Goal: Transaction & Acquisition: Purchase product/service

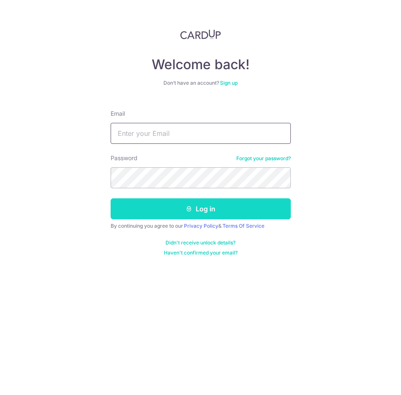
type input "[EMAIL_ADDRESS][DOMAIN_NAME]"
click at [174, 205] on button "Log in" at bounding box center [201, 208] width 180 height 21
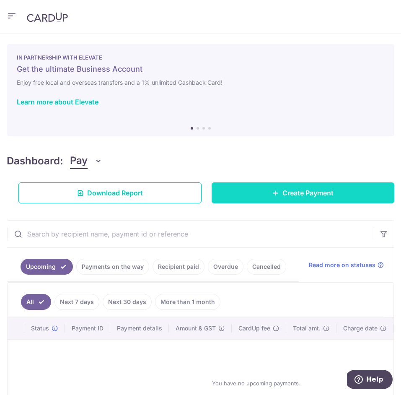
click at [288, 193] on span "Create Payment" at bounding box center [308, 193] width 51 height 10
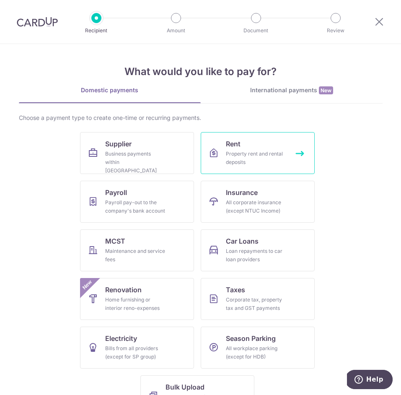
click at [248, 154] on div "Property rent and rental deposits" at bounding box center [256, 158] width 60 height 17
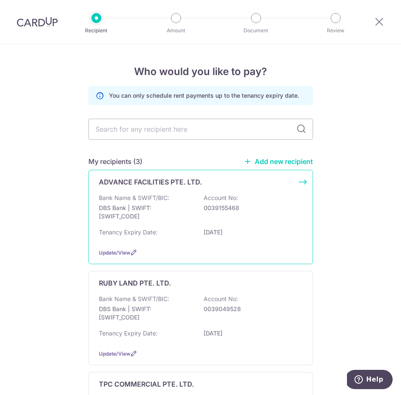
click at [155, 204] on p "DBS Bank | SWIFT: DBSSSGSGXXX" at bounding box center [146, 212] width 94 height 17
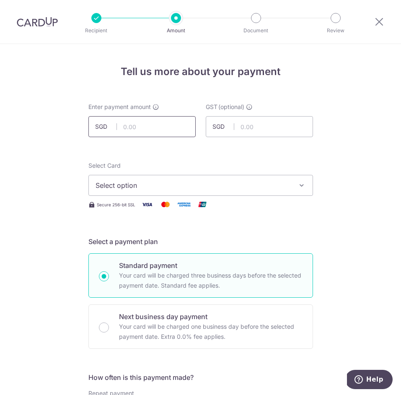
click at [133, 128] on input "text" at bounding box center [142, 126] width 107 height 21
paste input "4,577.40"
type input "4,577.40"
click at [140, 182] on span "Select option" at bounding box center [193, 185] width 195 height 10
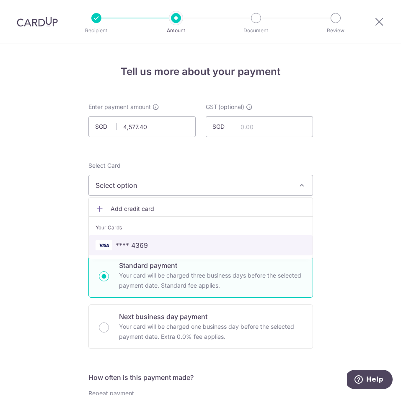
click at [147, 245] on span "**** 4369" at bounding box center [132, 245] width 32 height 10
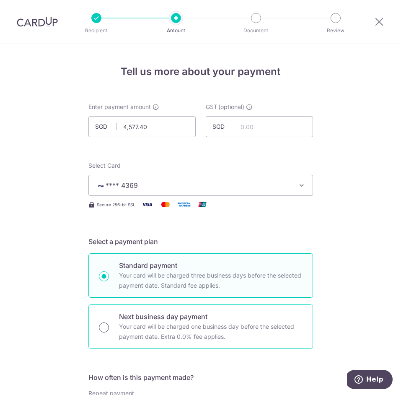
click at [105, 325] on input "Next business day payment Your card will be charged one business day before the…" at bounding box center [104, 328] width 10 height 10
radio input "true"
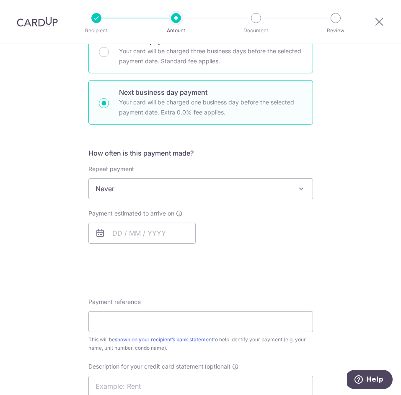
scroll to position [248, 0]
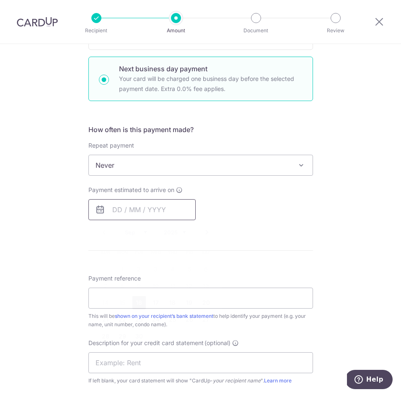
click at [134, 211] on input "text" at bounding box center [142, 209] width 107 height 21
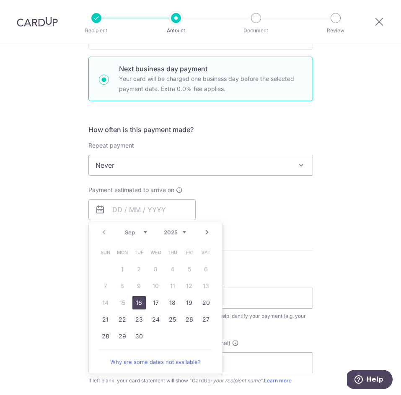
click at [138, 303] on link "16" at bounding box center [139, 302] width 13 height 13
type input "16/09/2025"
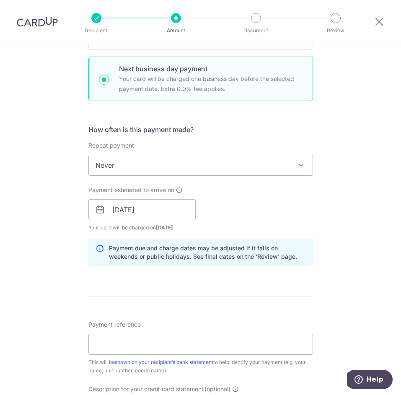
scroll to position [380, 0]
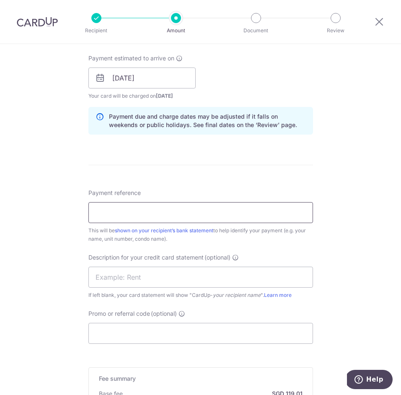
click at [118, 216] on input "Payment reference" at bounding box center [201, 212] width 225 height 21
type input "THE DAILY CUT PTE LTD"
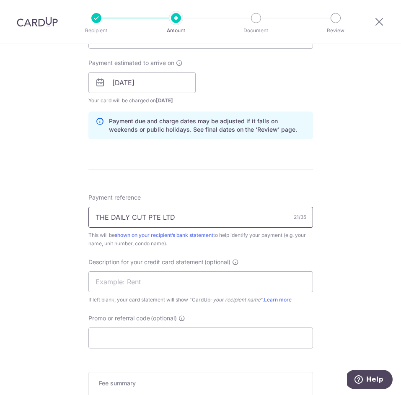
scroll to position [480, 0]
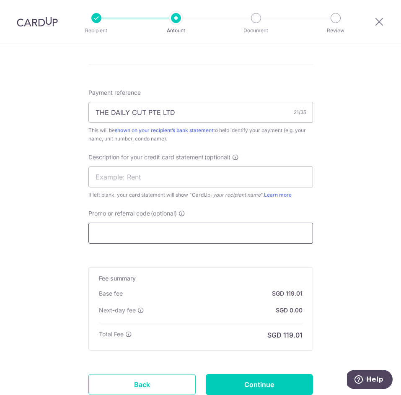
click at [141, 240] on input "Promo or referral code (optional)" at bounding box center [201, 233] width 225 height 21
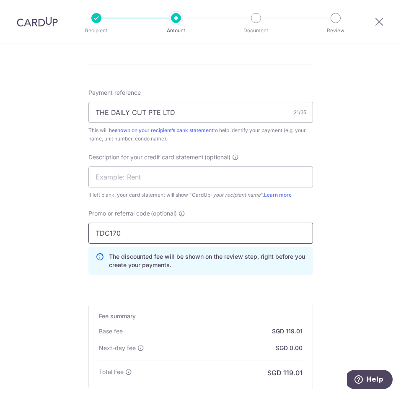
scroll to position [581, 0]
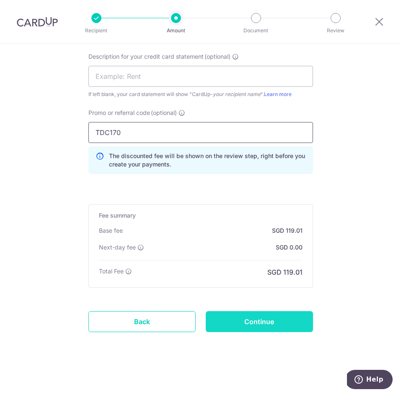
type input "TDC170"
click at [266, 325] on input "Continue" at bounding box center [259, 321] width 107 height 21
type input "Create Schedule"
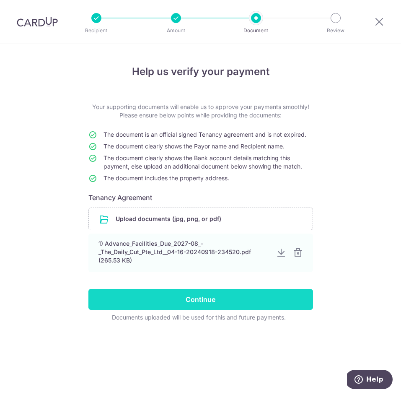
click at [195, 306] on input "Continue" at bounding box center [201, 299] width 225 height 21
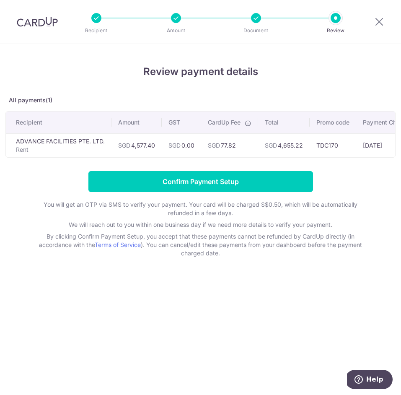
click at [294, 145] on td "SGD 4,655.22" at bounding box center [284, 145] width 52 height 24
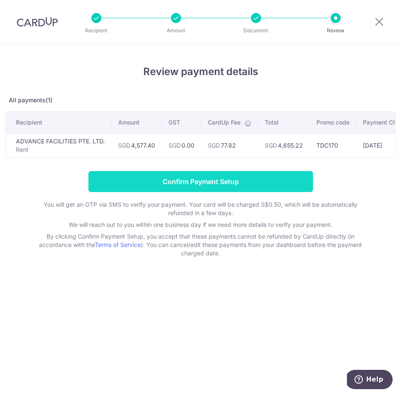
copy td "4,655.22"
click at [195, 184] on input "Confirm Payment Setup" at bounding box center [201, 181] width 225 height 21
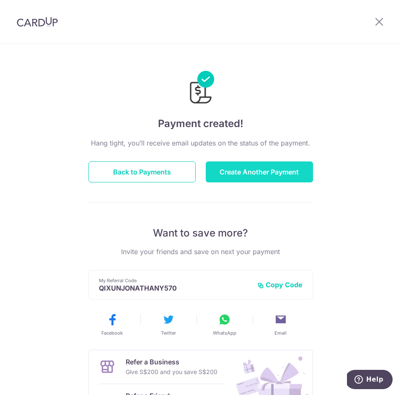
click at [267, 171] on button "Create Another Payment" at bounding box center [259, 171] width 107 height 21
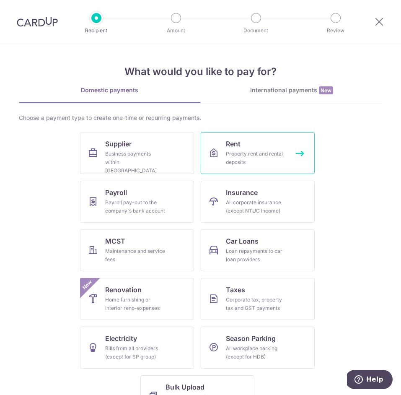
click at [241, 152] on div "Property rent and rental deposits" at bounding box center [256, 158] width 60 height 17
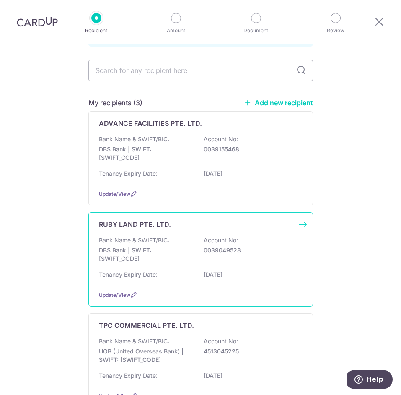
scroll to position [70, 0]
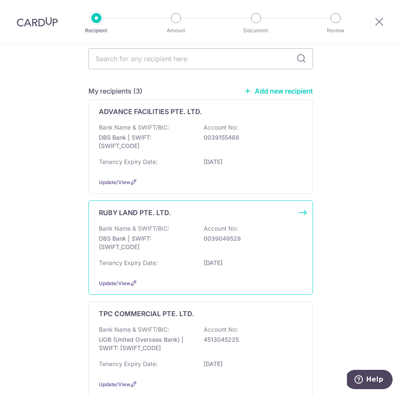
click at [153, 253] on div "Bank Name & SWIFT/BIC: DBS Bank | SWIFT: DBSSSGSGXXX Account No: 0039049528" at bounding box center [201, 239] width 204 height 31
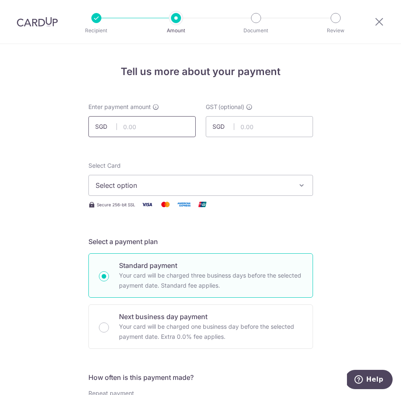
click at [141, 123] on input "text" at bounding box center [142, 126] width 107 height 21
paste input "17,265.60"
type input "17,265.60"
click at [145, 186] on span "Select option" at bounding box center [193, 185] width 195 height 10
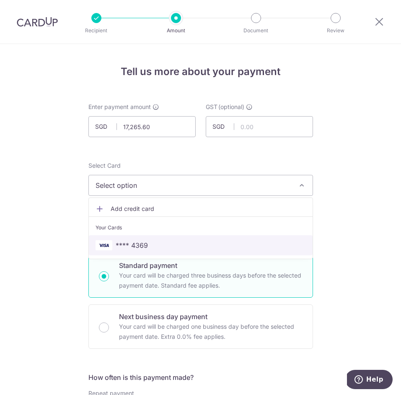
click at [146, 248] on span "**** 4369" at bounding box center [132, 245] width 32 height 10
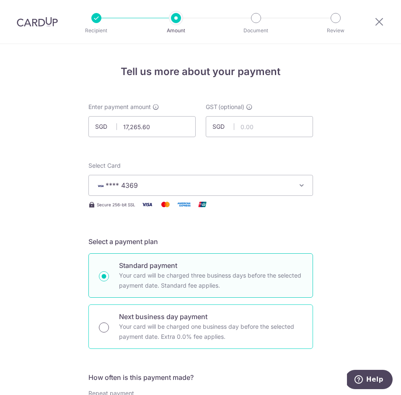
click at [105, 325] on input "Next business day payment Your card will be charged one business day before the…" at bounding box center [104, 328] width 10 height 10
radio input "true"
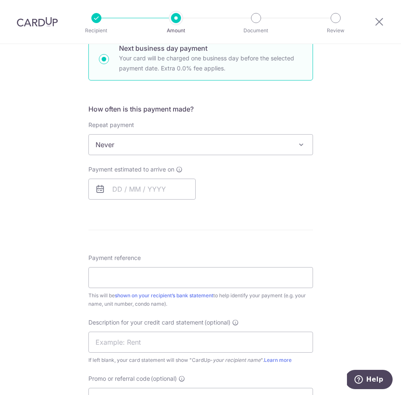
scroll to position [320, 0]
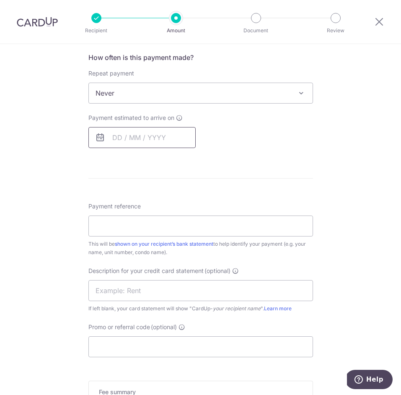
click at [138, 133] on input "text" at bounding box center [142, 137] width 107 height 21
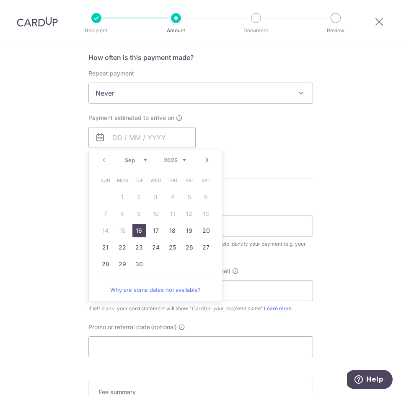
click at [138, 233] on link "16" at bounding box center [139, 230] width 13 height 13
type input "16/09/2025"
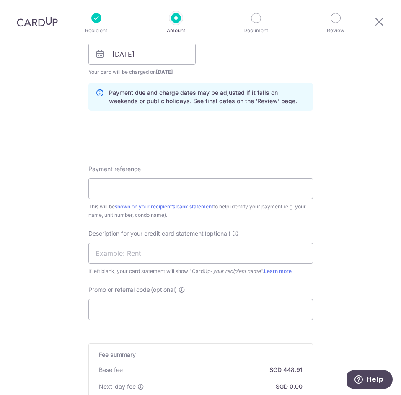
scroll to position [439, 0]
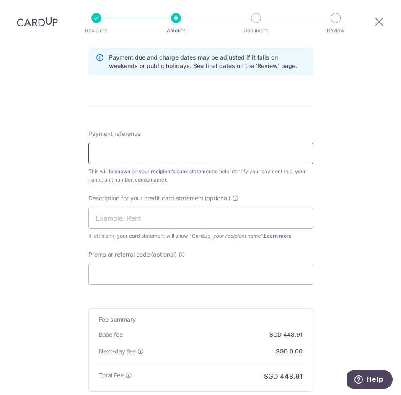
click at [129, 157] on input "Payment reference" at bounding box center [201, 153] width 225 height 21
type input "THE DAILY CUT PTE LTD"
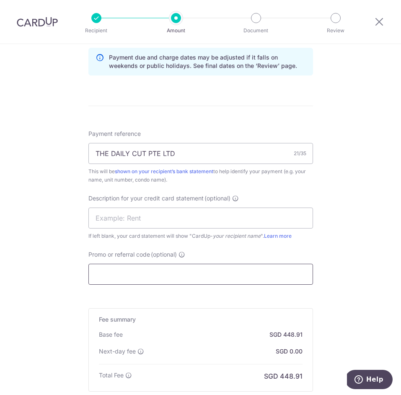
click at [143, 278] on input "Promo or referral code (optional)" at bounding box center [201, 274] width 225 height 21
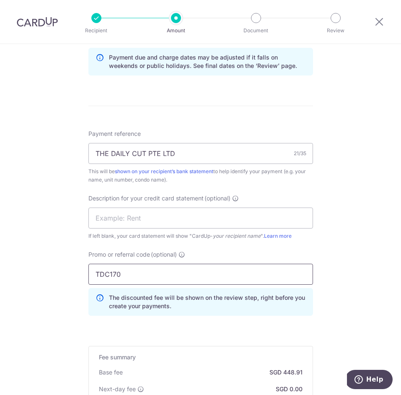
scroll to position [581, 0]
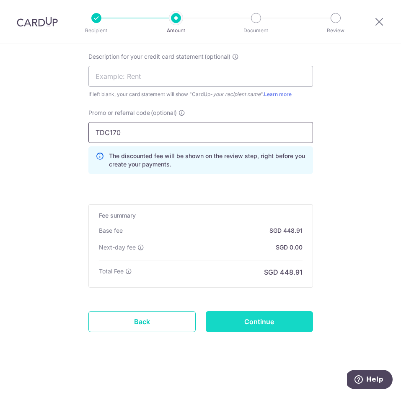
type input "TDC170"
click at [273, 327] on input "Continue" at bounding box center [259, 321] width 107 height 21
type input "Create Schedule"
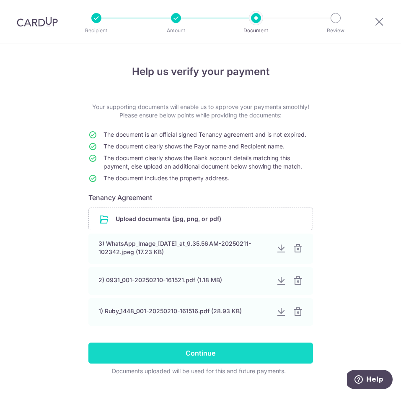
click at [263, 354] on input "Continue" at bounding box center [201, 353] width 225 height 21
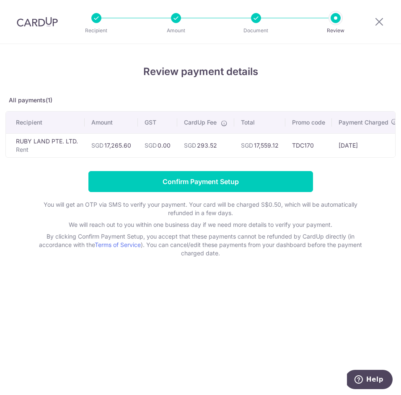
click at [271, 144] on td "SGD 17,559.12" at bounding box center [259, 145] width 51 height 24
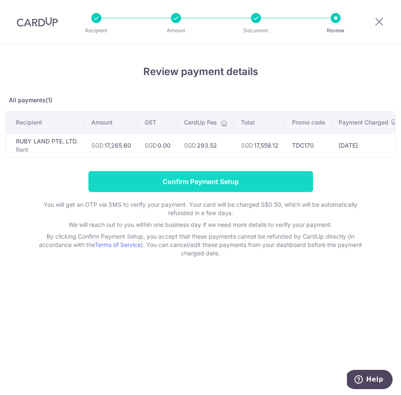
copy td "17,559.12"
click at [198, 177] on input "Confirm Payment Setup" at bounding box center [201, 181] width 225 height 21
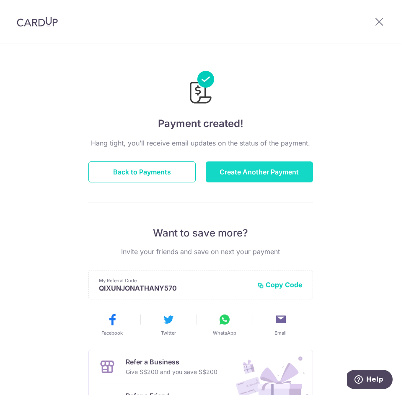
click at [278, 174] on button "Create Another Payment" at bounding box center [259, 171] width 107 height 21
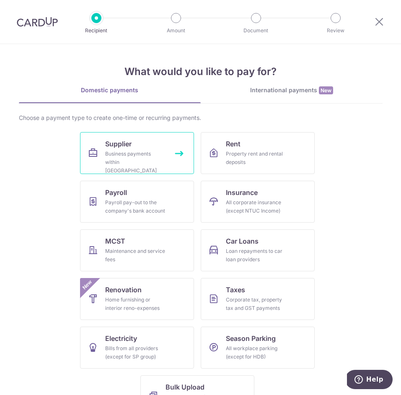
click at [130, 146] on span "Supplier" at bounding box center [118, 144] width 26 height 10
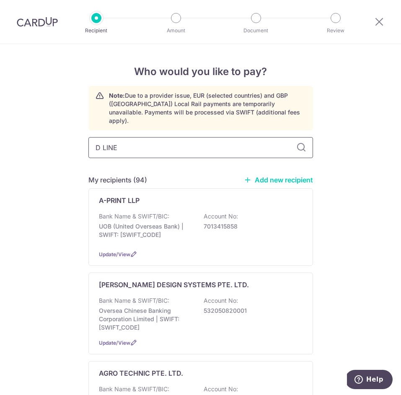
type input "D LINE"
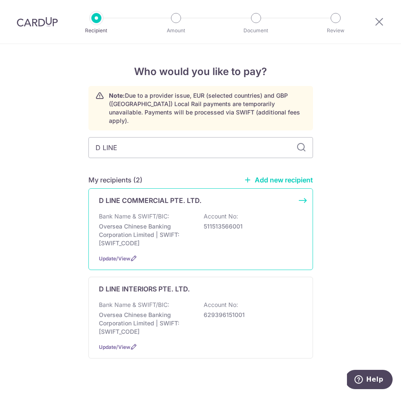
click at [163, 212] on p "Bank Name & SWIFT/BIC:" at bounding box center [134, 216] width 70 height 8
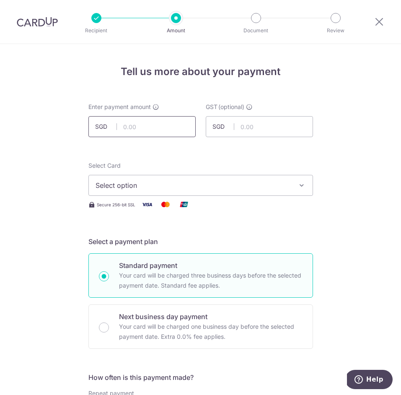
click at [148, 135] on input "text" at bounding box center [142, 126] width 107 height 21
paste input "50,000.00"
type input "50,000.00"
click at [137, 191] on button "Select option" at bounding box center [201, 185] width 225 height 21
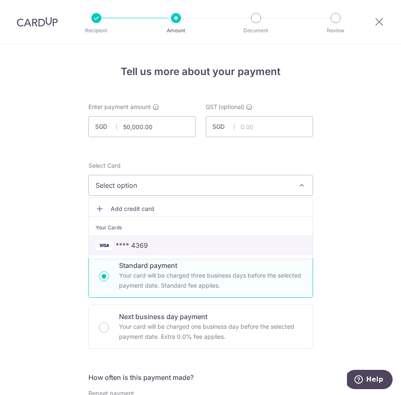
click at [152, 243] on span "**** 4369" at bounding box center [201, 245] width 211 height 10
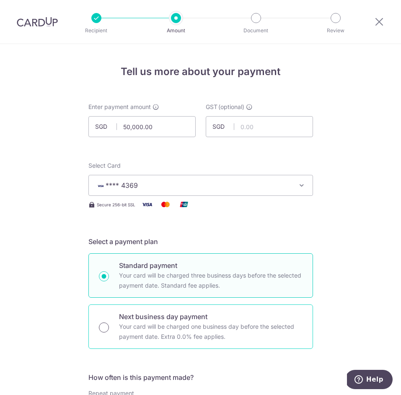
click at [106, 328] on input "Next business day payment Your card will be charged one business day before the…" at bounding box center [104, 328] width 10 height 10
radio input "true"
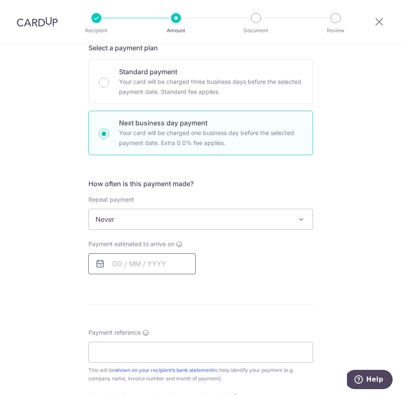
scroll to position [262, 0]
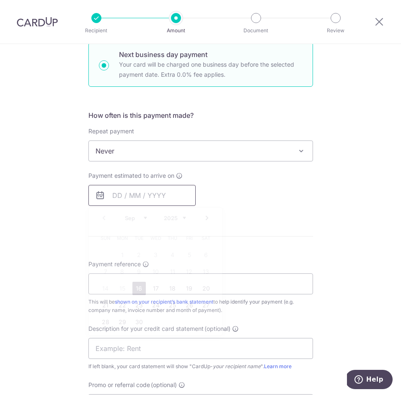
click at [134, 198] on input "text" at bounding box center [142, 195] width 107 height 21
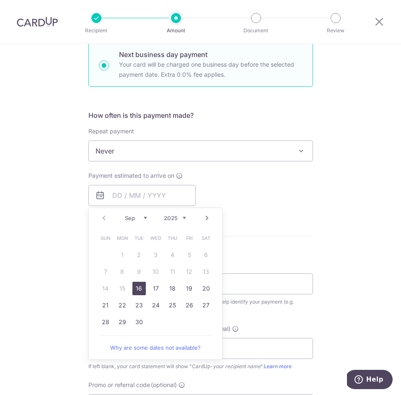
click at [138, 287] on link "16" at bounding box center [139, 288] width 13 height 13
type input "[DATE]"
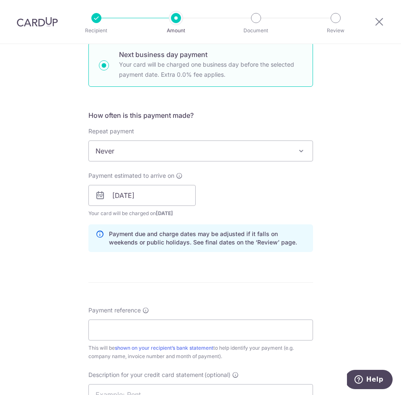
scroll to position [388, 0]
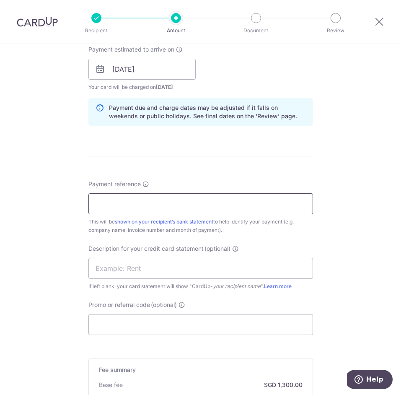
click at [117, 208] on input "Payment reference" at bounding box center [201, 203] width 225 height 21
click at [70, 198] on div "Tell us more about your payment Enter payment amount SGD 50,000.00 50000.00 GST…" at bounding box center [200, 103] width 401 height 894
click at [135, 205] on input "Payment reference" at bounding box center [201, 203] width 225 height 21
paste input "D LINE 2025-002 INV 03"
click at [120, 206] on input "D LINE 2025-002 INV 03" at bounding box center [201, 203] width 225 height 21
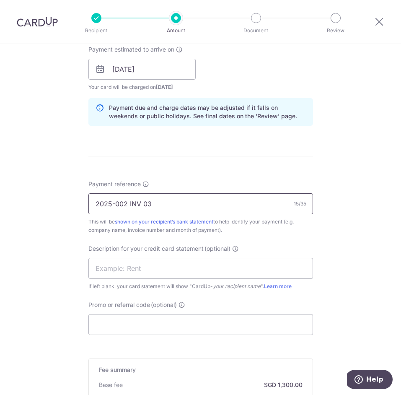
scroll to position [522, 0]
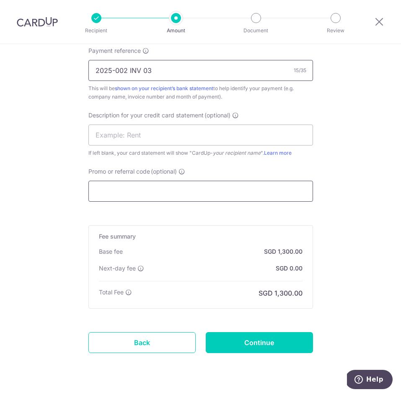
type input "2025-002 INV 03"
click at [125, 187] on input "Promo or referral code (optional)" at bounding box center [201, 191] width 225 height 21
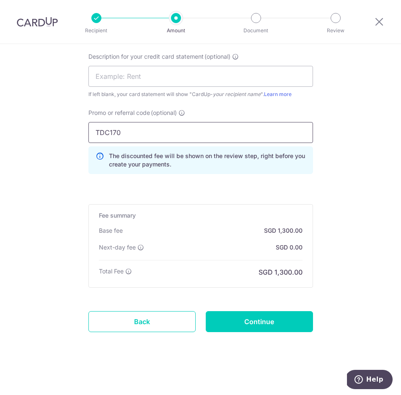
scroll to position [579, 0]
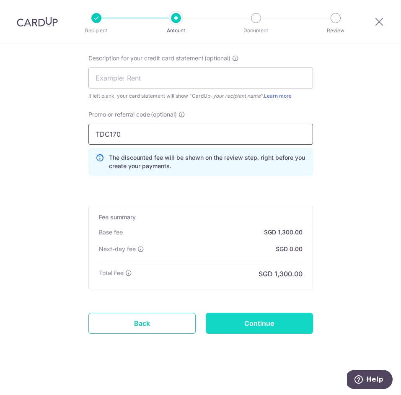
type input "TDC170"
click at [251, 329] on input "Continue" at bounding box center [259, 323] width 107 height 21
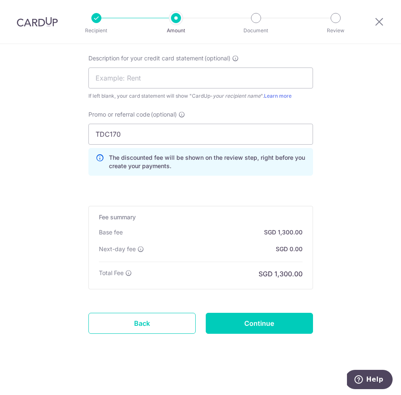
type input "Create Schedule"
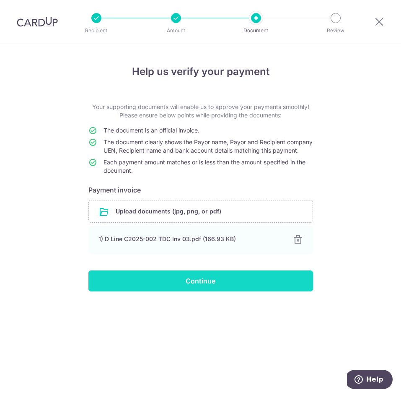
click at [218, 286] on input "Continue" at bounding box center [201, 281] width 225 height 21
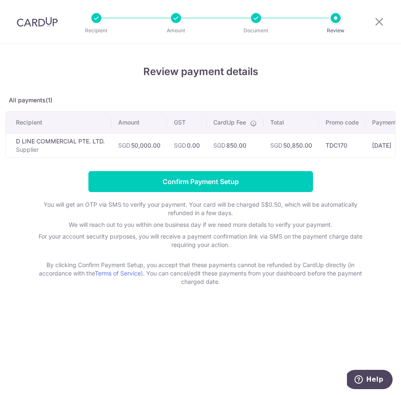
click at [303, 145] on td "SGD 50,850.00" at bounding box center [291, 145] width 55 height 24
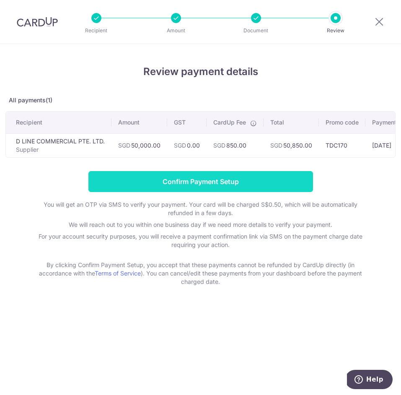
click at [187, 177] on input "Confirm Payment Setup" at bounding box center [201, 181] width 225 height 21
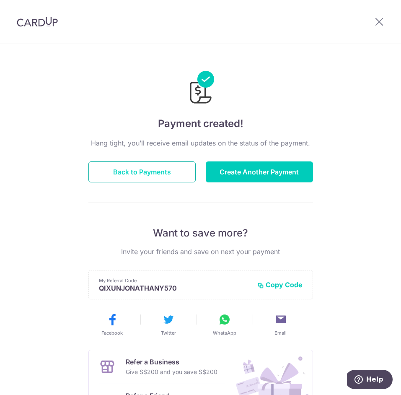
click at [149, 172] on button "Back to Payments" at bounding box center [142, 171] width 107 height 21
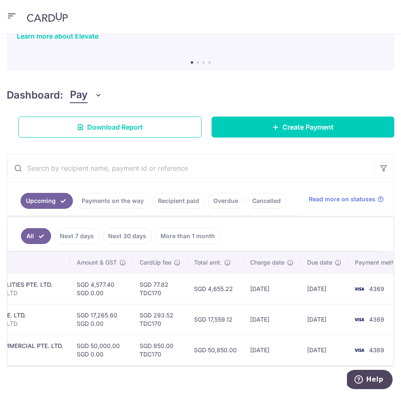
scroll to position [68, 0]
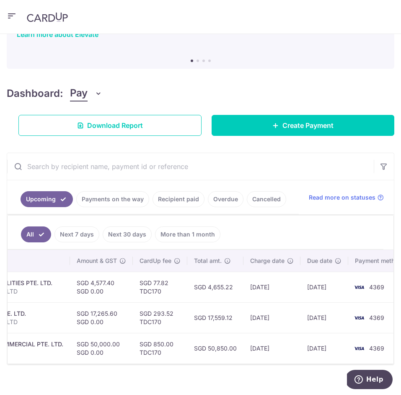
click at [148, 49] on div "IN PARTNERSHIP WITH ELEVATE Get the ultimate Business Account Enjoy free local …" at bounding box center [201, 18] width 388 height 82
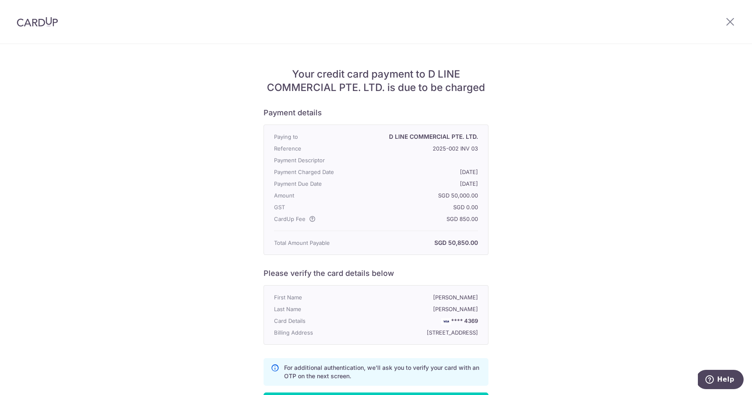
scroll to position [93, 0]
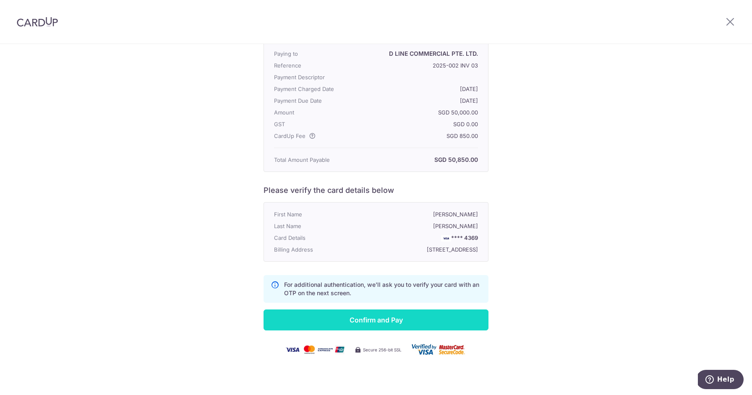
click at [365, 314] on input "Confirm and Pay" at bounding box center [375, 320] width 225 height 21
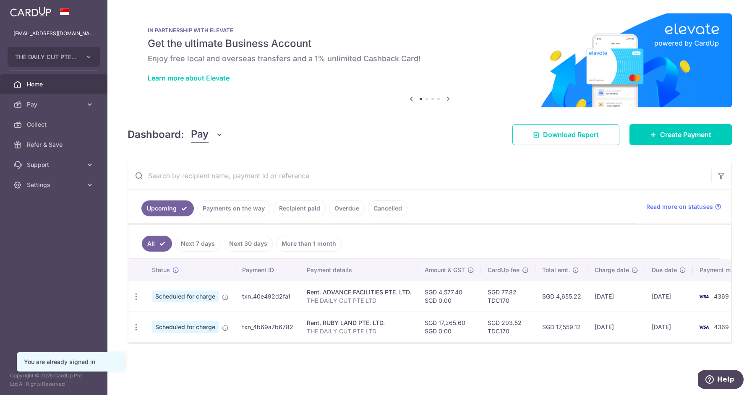
click at [253, 211] on link "Payments on the way" at bounding box center [233, 208] width 73 height 16
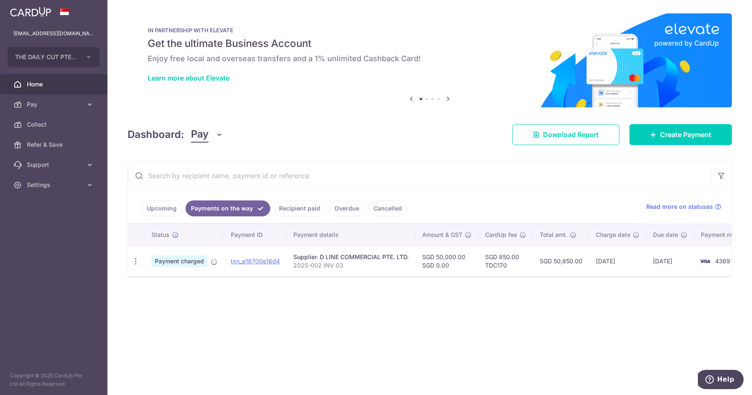
scroll to position [0, 22]
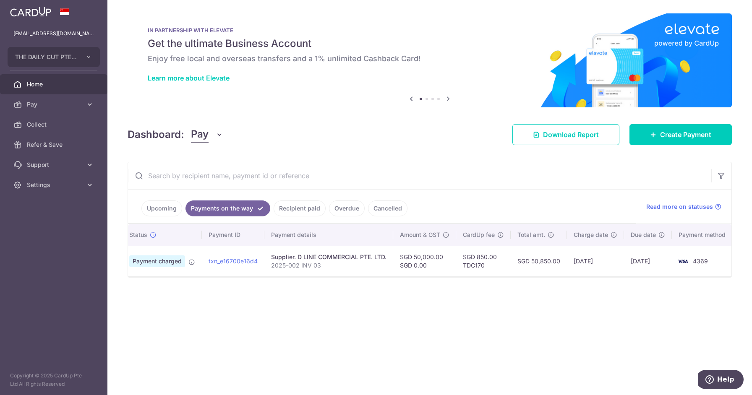
click at [169, 208] on link "Upcoming" at bounding box center [161, 208] width 41 height 16
